Goal: Check status

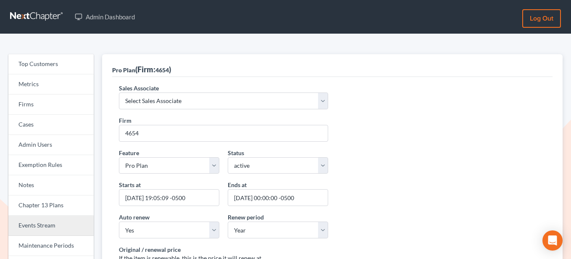
scroll to position [128, 0]
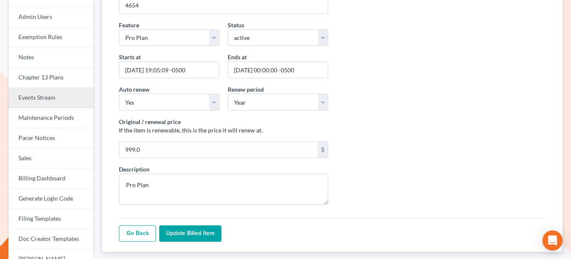
click at [63, 95] on link "Events Stream" at bounding box center [50, 98] width 85 height 20
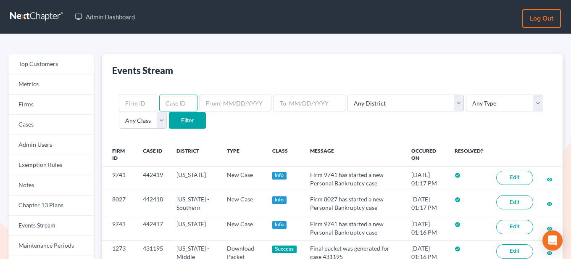
click at [186, 103] on input "text" at bounding box center [178, 103] width 38 height 17
paste input "433465"
type input "433465"
click at [186, 118] on input "Filter" at bounding box center [187, 120] width 37 height 17
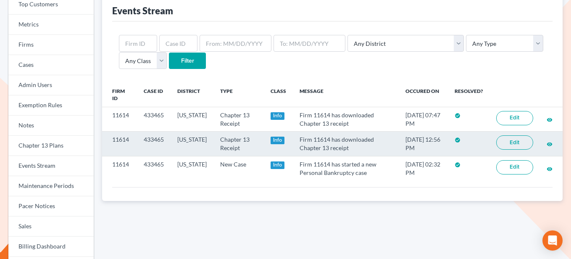
scroll to position [77, 0]
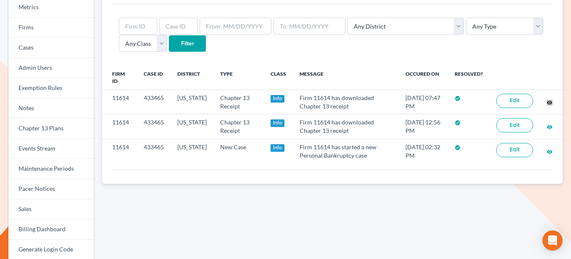
drag, startPoint x: 549, startPoint y: 101, endPoint x: 264, endPoint y: 16, distance: 297.8
click at [0, 0] on div "Top Customers Metrics Firms Cases Admin Users Exemption Rules Notes Chapter 13 …" at bounding box center [285, 212] width 571 height 511
